Goal: Task Accomplishment & Management: Manage account settings

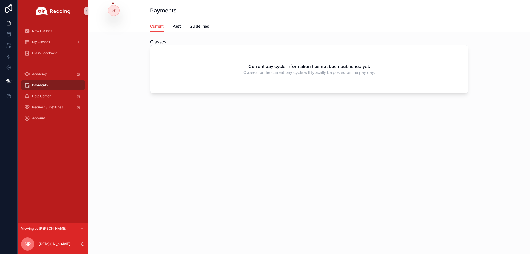
click at [83, 229] on icon "scrollable content" at bounding box center [82, 229] width 2 height 2
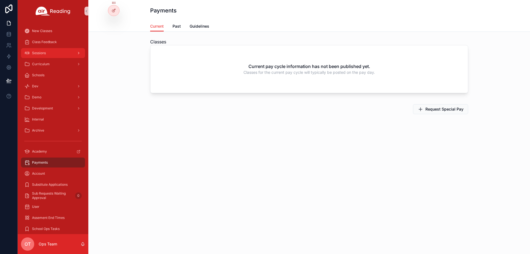
click at [50, 52] on div "Sessions" at bounding box center [52, 53] width 57 height 9
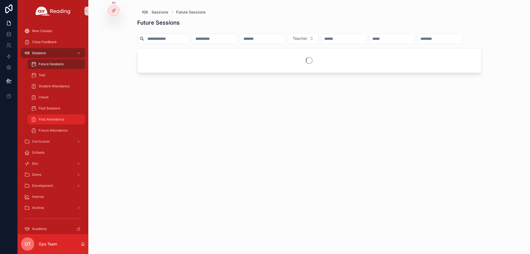
click at [59, 120] on span "Past Attendance" at bounding box center [52, 119] width 26 height 4
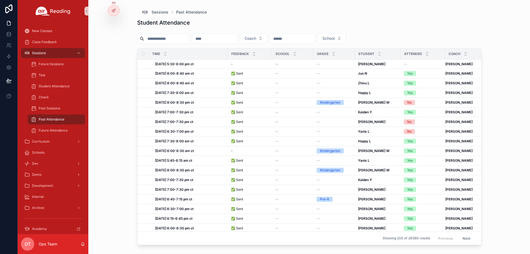
click at [178, 39] on input "scrollable content" at bounding box center [166, 39] width 45 height 8
paste input "**********"
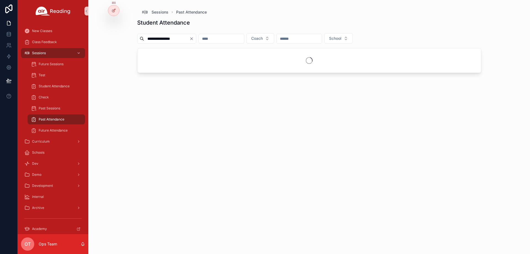
type input "**********"
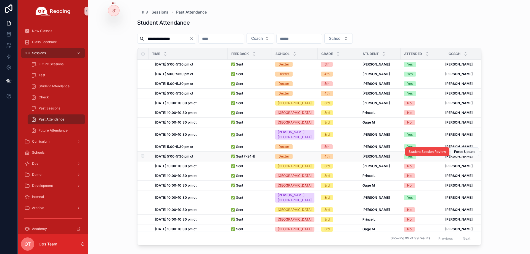
click at [248, 159] on span "✅ Sent (>24H)" at bounding box center [243, 156] width 24 height 4
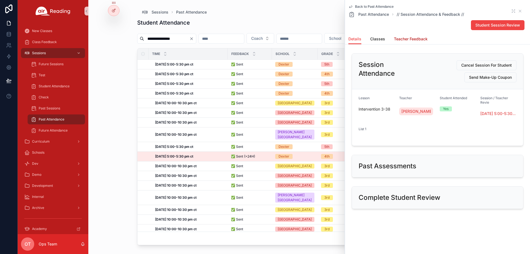
click at [418, 39] on span "Teacher Feedback" at bounding box center [411, 39] width 34 height 6
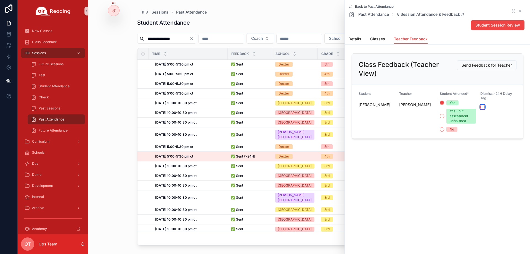
click at [484, 106] on button "scrollable content" at bounding box center [482, 107] width 4 height 4
click at [520, 10] on icon "scrollable content" at bounding box center [520, 11] width 4 height 4
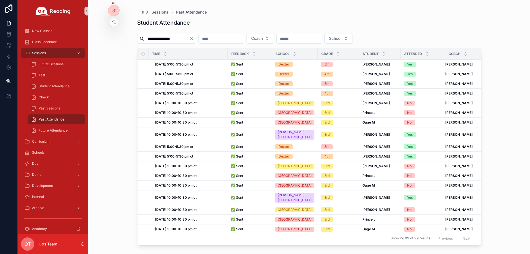
click at [115, 25] on div at bounding box center [113, 22] width 9 height 9
click at [113, 23] on icon at bounding box center [114, 22] width 4 height 4
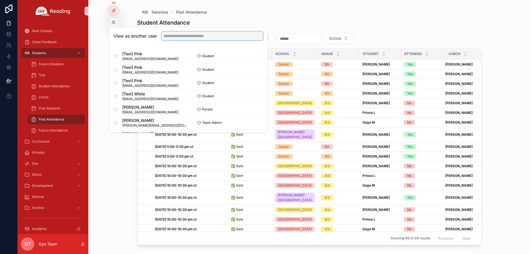
click at [182, 37] on input "text" at bounding box center [213, 35] width 102 height 9
paste input "**********"
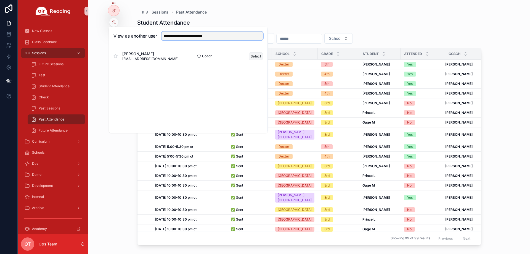
type input "**********"
click at [254, 55] on button "Select" at bounding box center [256, 56] width 14 height 8
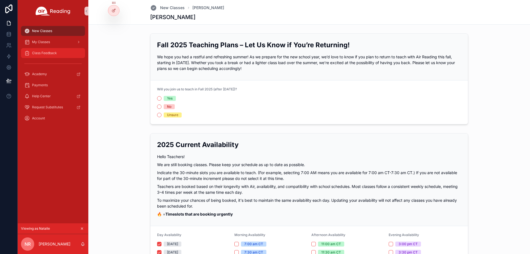
click at [44, 53] on span "Class Feedback" at bounding box center [44, 53] width 25 height 4
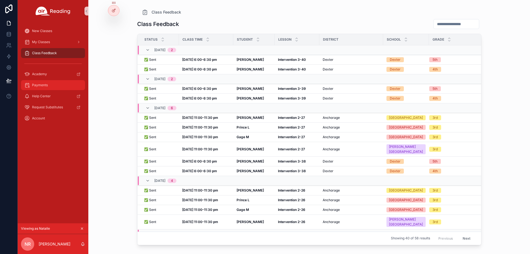
click at [51, 85] on div "Payments" at bounding box center [52, 85] width 57 height 9
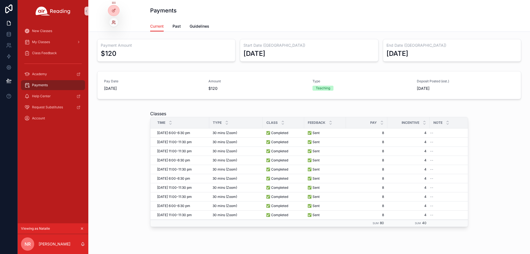
click at [112, 23] on icon at bounding box center [114, 22] width 4 height 4
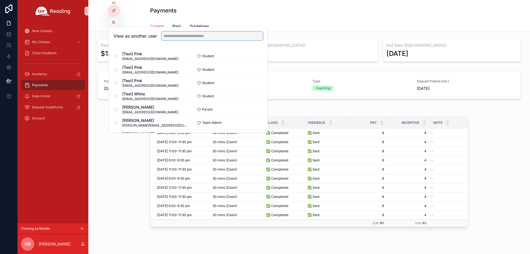
click at [186, 38] on input "text" at bounding box center [213, 35] width 102 height 9
paste input "**********"
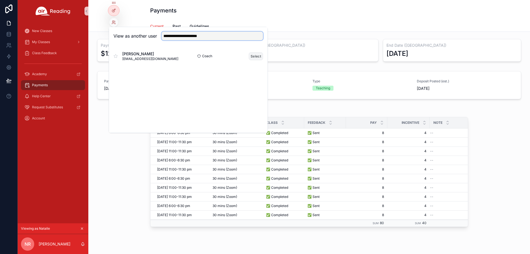
type input "**********"
click at [255, 56] on button "Select" at bounding box center [256, 56] width 14 height 8
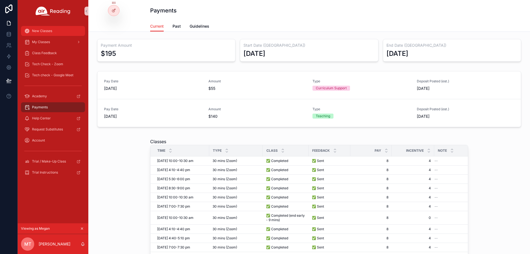
click at [50, 30] on span "New Classes" at bounding box center [42, 31] width 20 height 4
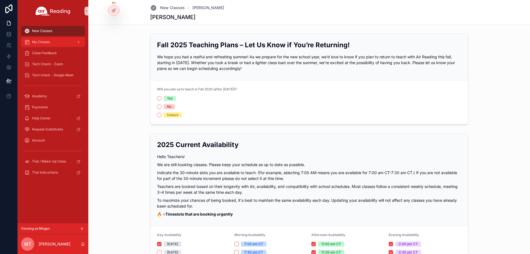
click at [57, 41] on div "My Classes" at bounding box center [52, 42] width 57 height 9
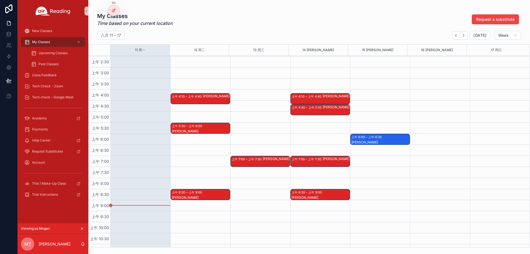
scroll to position [55, 0]
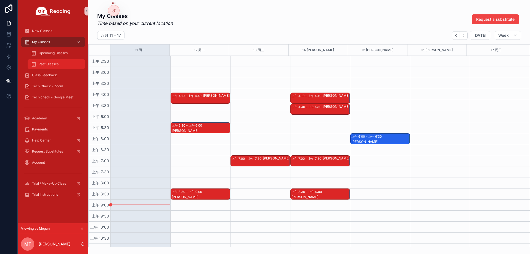
click at [54, 61] on div "Past Classes" at bounding box center [56, 64] width 51 height 9
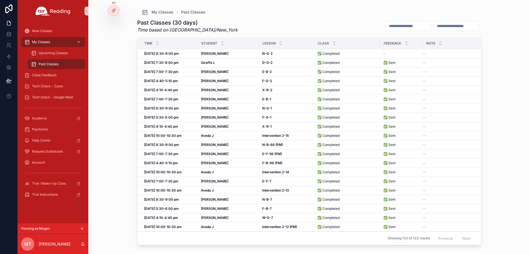
click at [42, 40] on span "My Classes" at bounding box center [41, 42] width 18 height 4
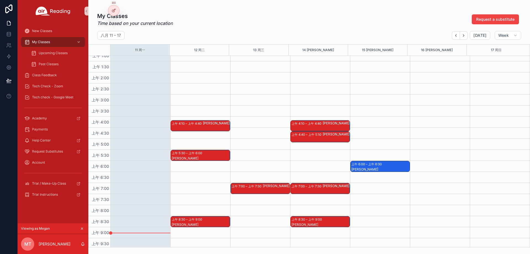
scroll to position [55, 0]
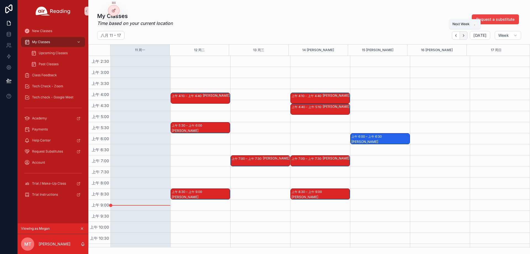
click at [464, 36] on icon "Next" at bounding box center [464, 35] width 4 height 4
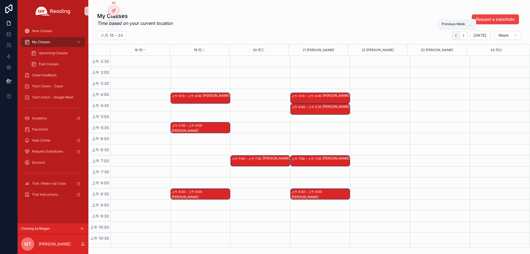
click at [458, 36] on icon "Back" at bounding box center [456, 35] width 4 height 4
